Goal: Navigation & Orientation: Find specific page/section

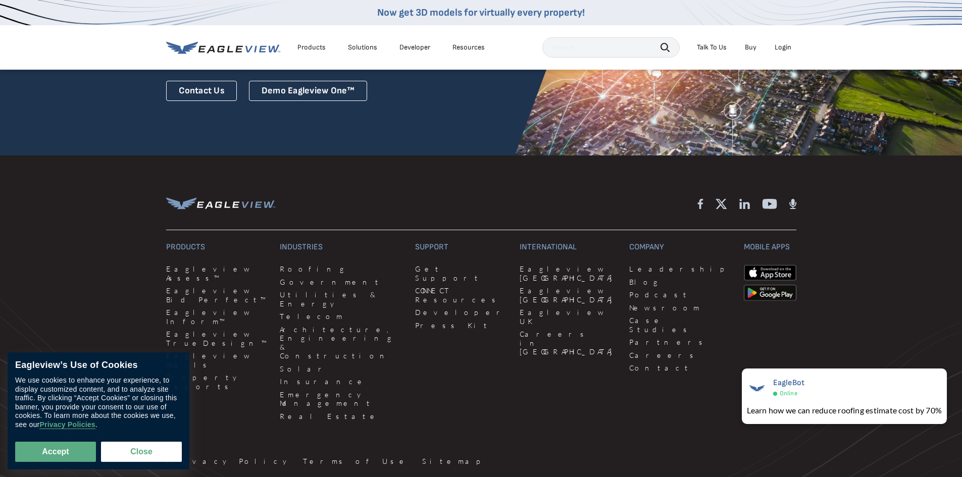
scroll to position [2767, 0]
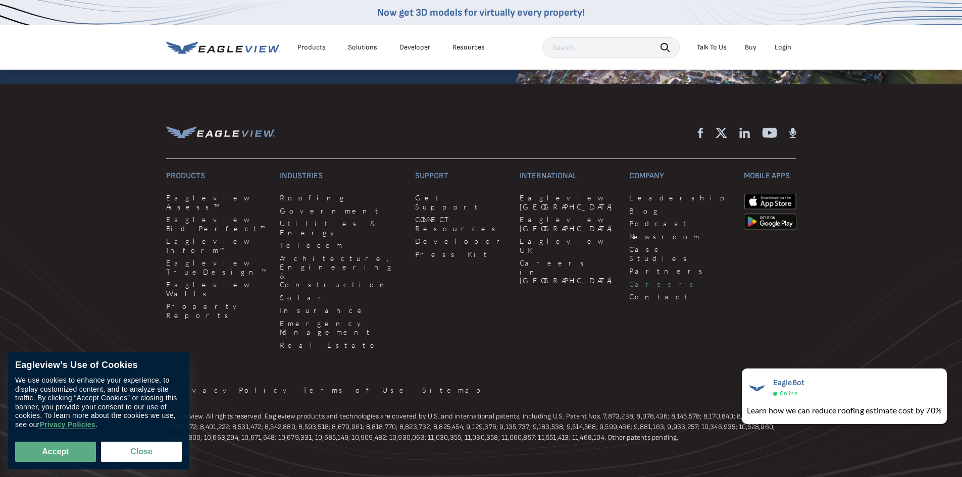
click at [629, 280] on link "Careers" at bounding box center [680, 284] width 102 height 9
click at [144, 454] on button "Close" at bounding box center [141, 452] width 81 height 20
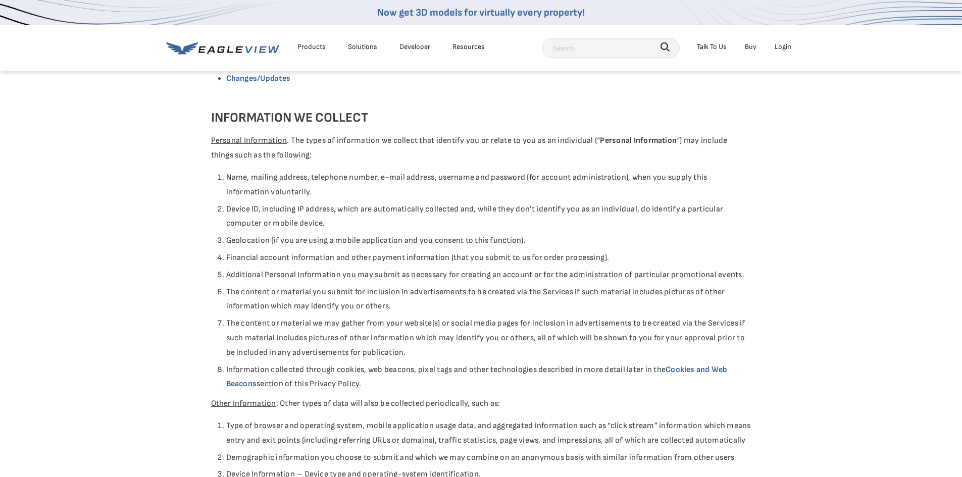
scroll to position [354, 0]
